Goal: Task Accomplishment & Management: Use online tool/utility

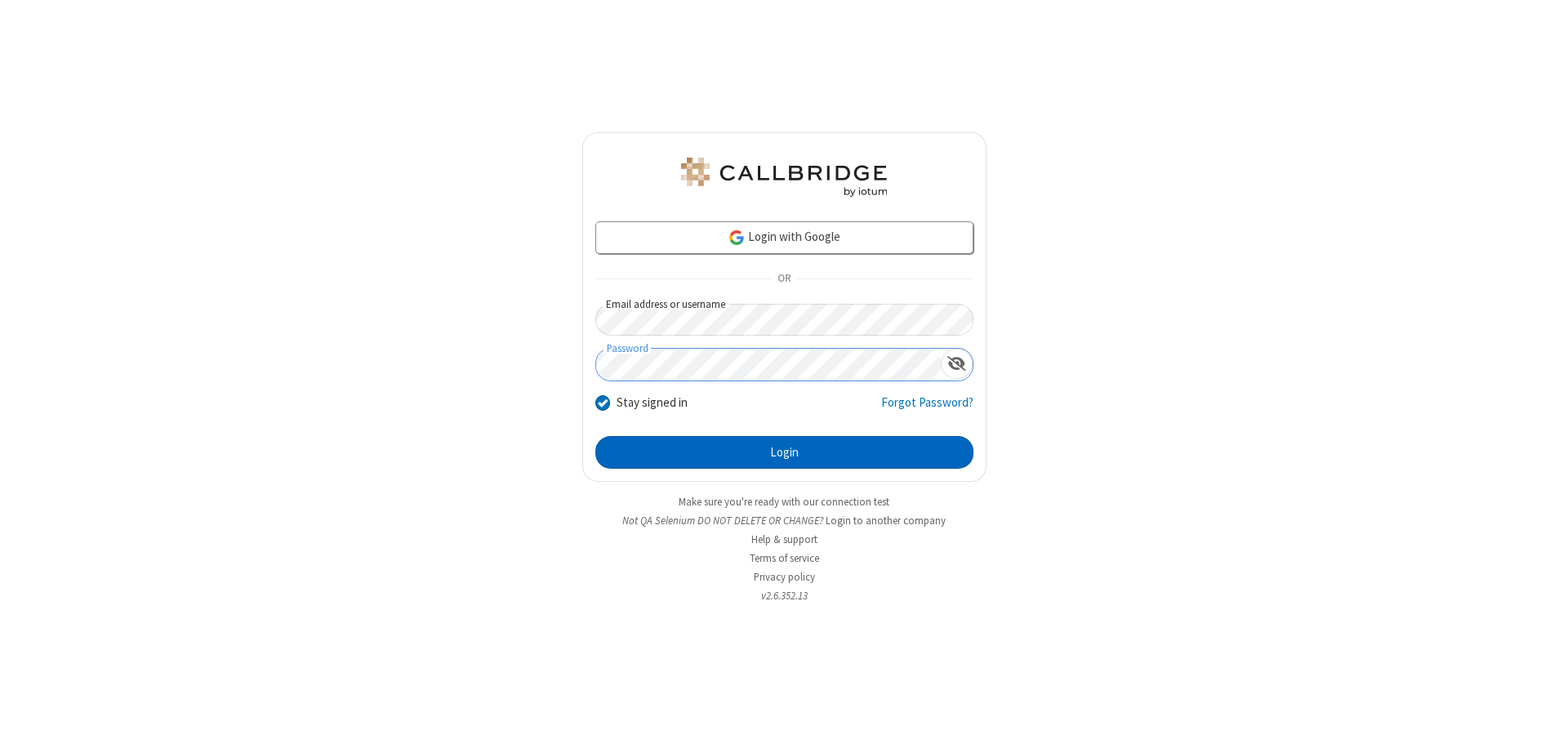
click at [784, 453] on button "Login" at bounding box center [785, 453] width 378 height 33
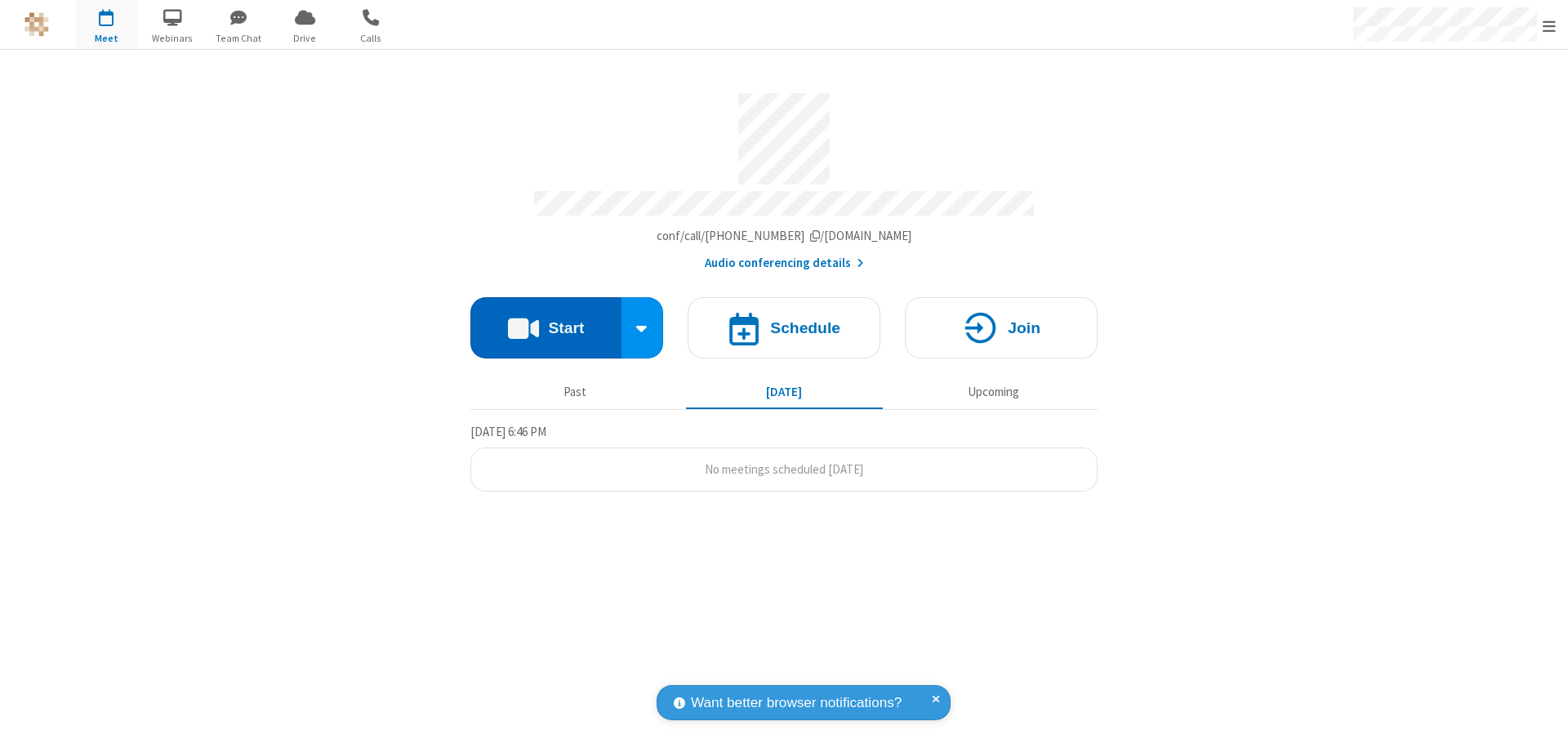
click at [545, 320] on button "Start" at bounding box center [546, 328] width 151 height 61
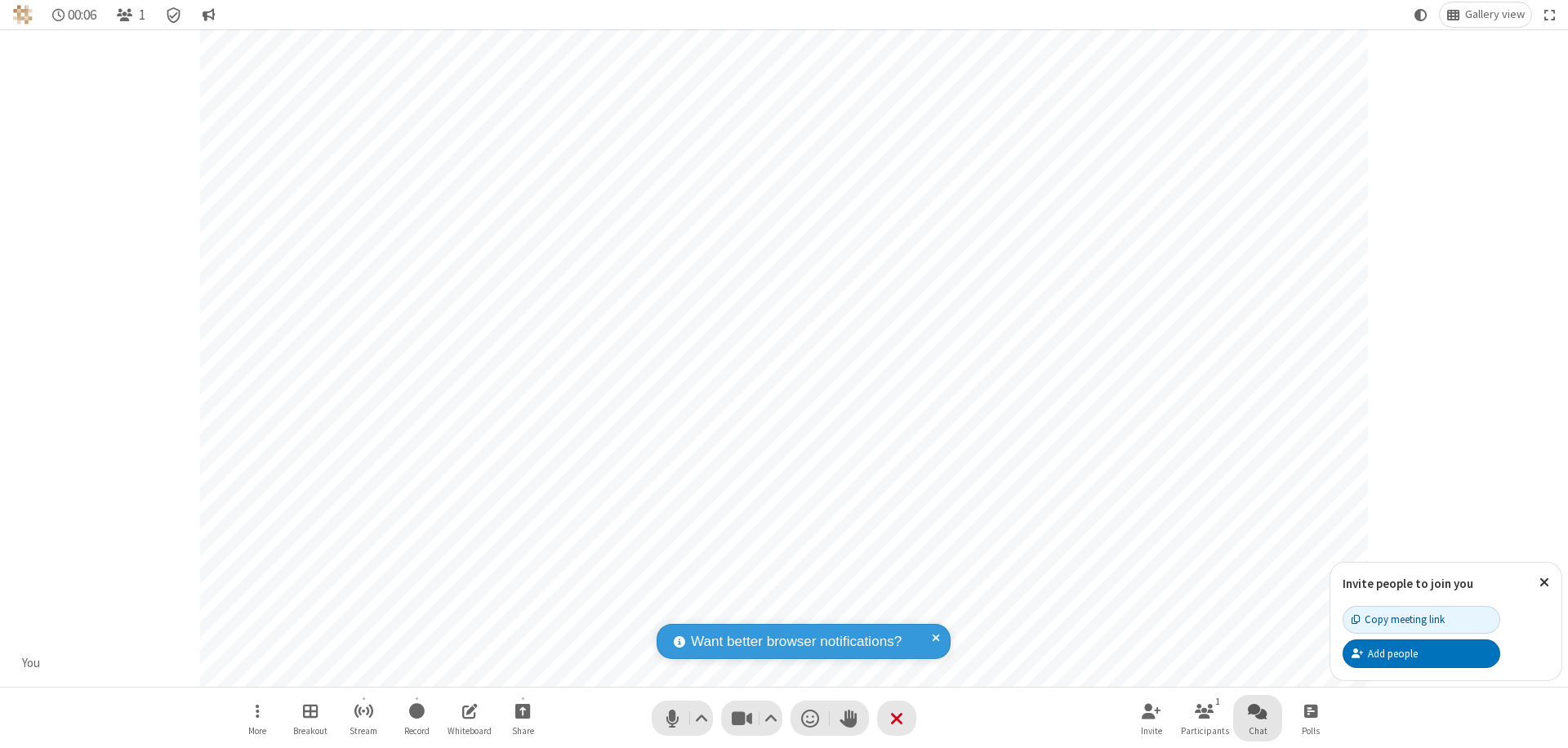
click at [1258, 711] on span "Open chat" at bounding box center [1258, 711] width 20 height 21
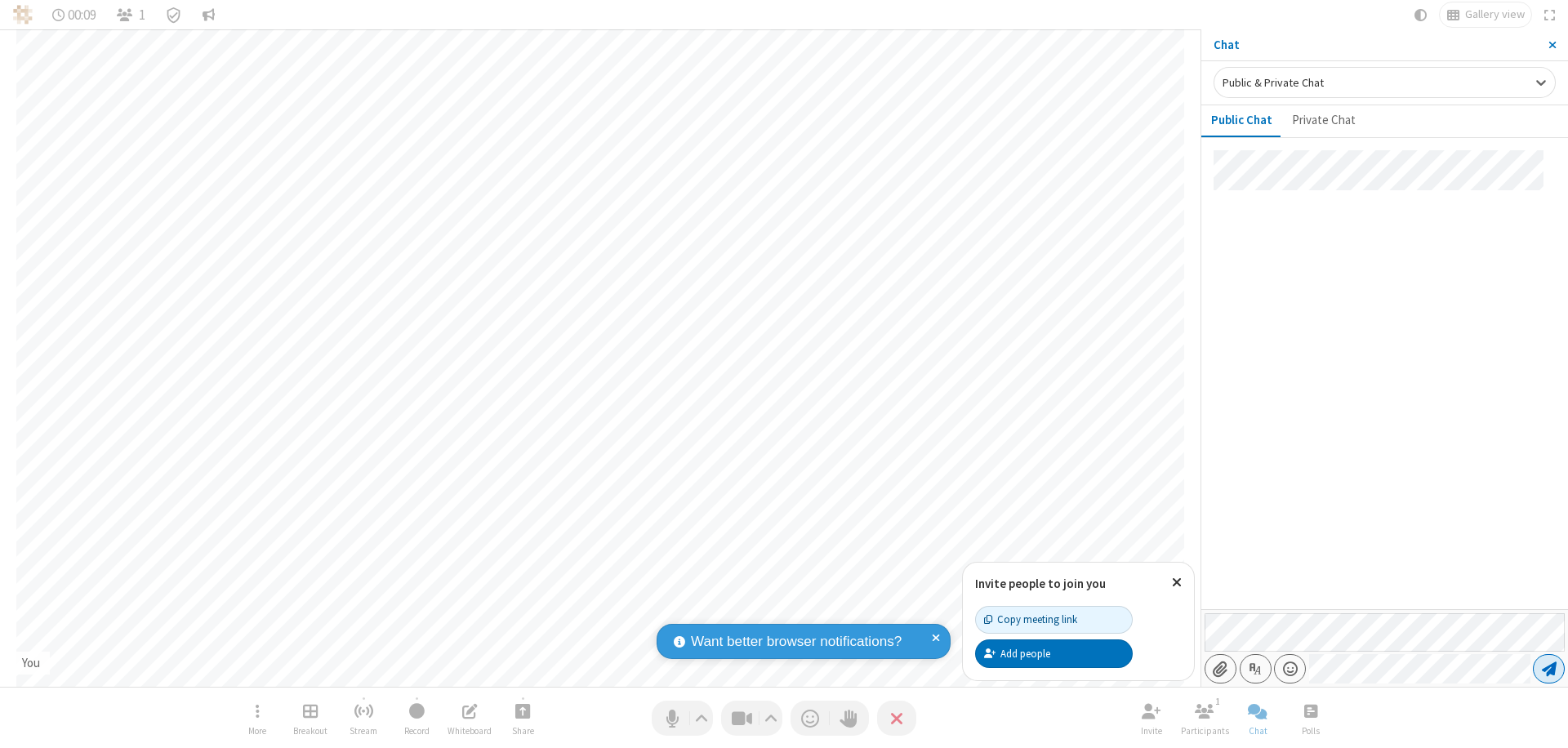
click at [1548, 669] on span "Send message" at bounding box center [1549, 669] width 15 height 16
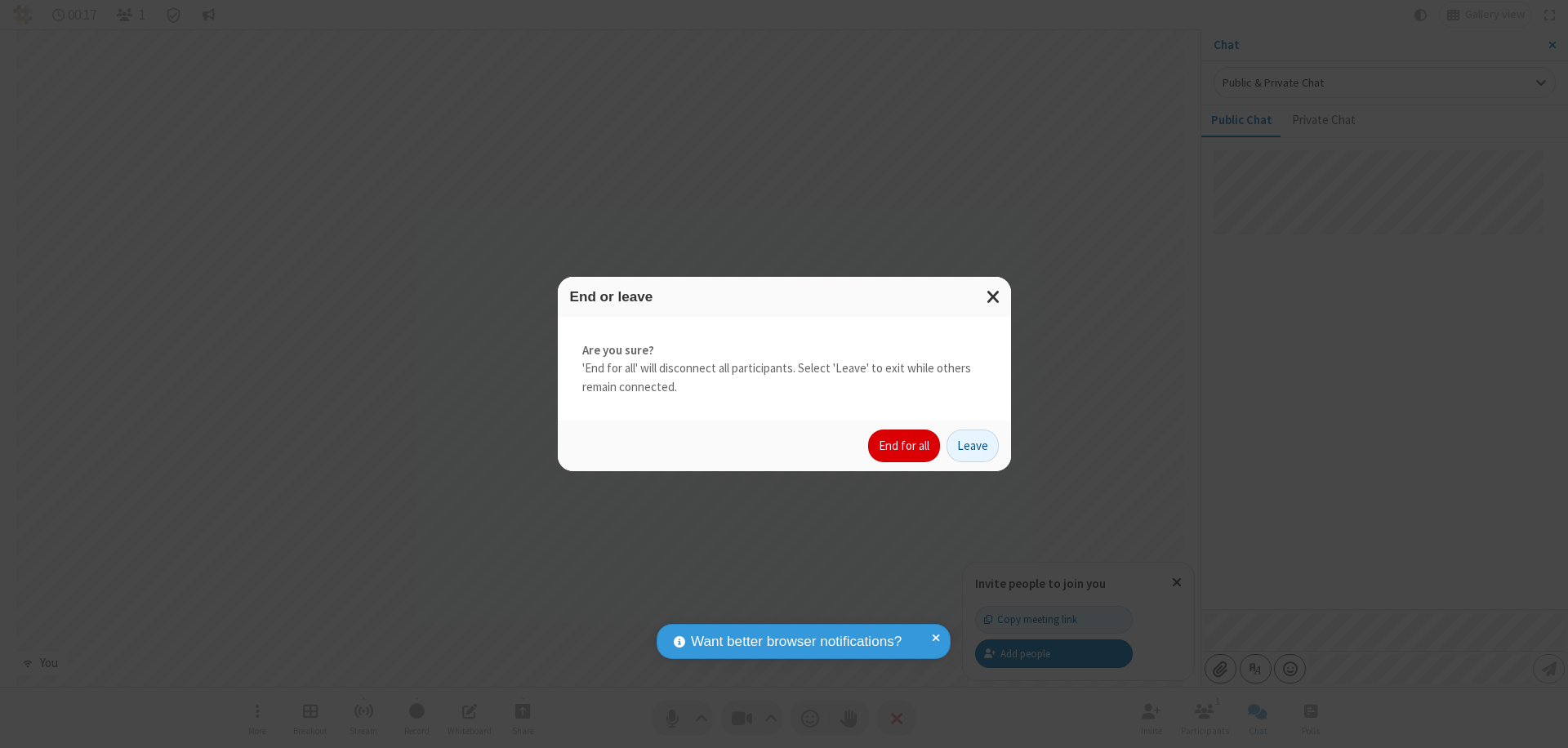
click at [905, 446] on button "End for all" at bounding box center [903, 446] width 72 height 33
